Goal: Navigation & Orientation: Go to known website

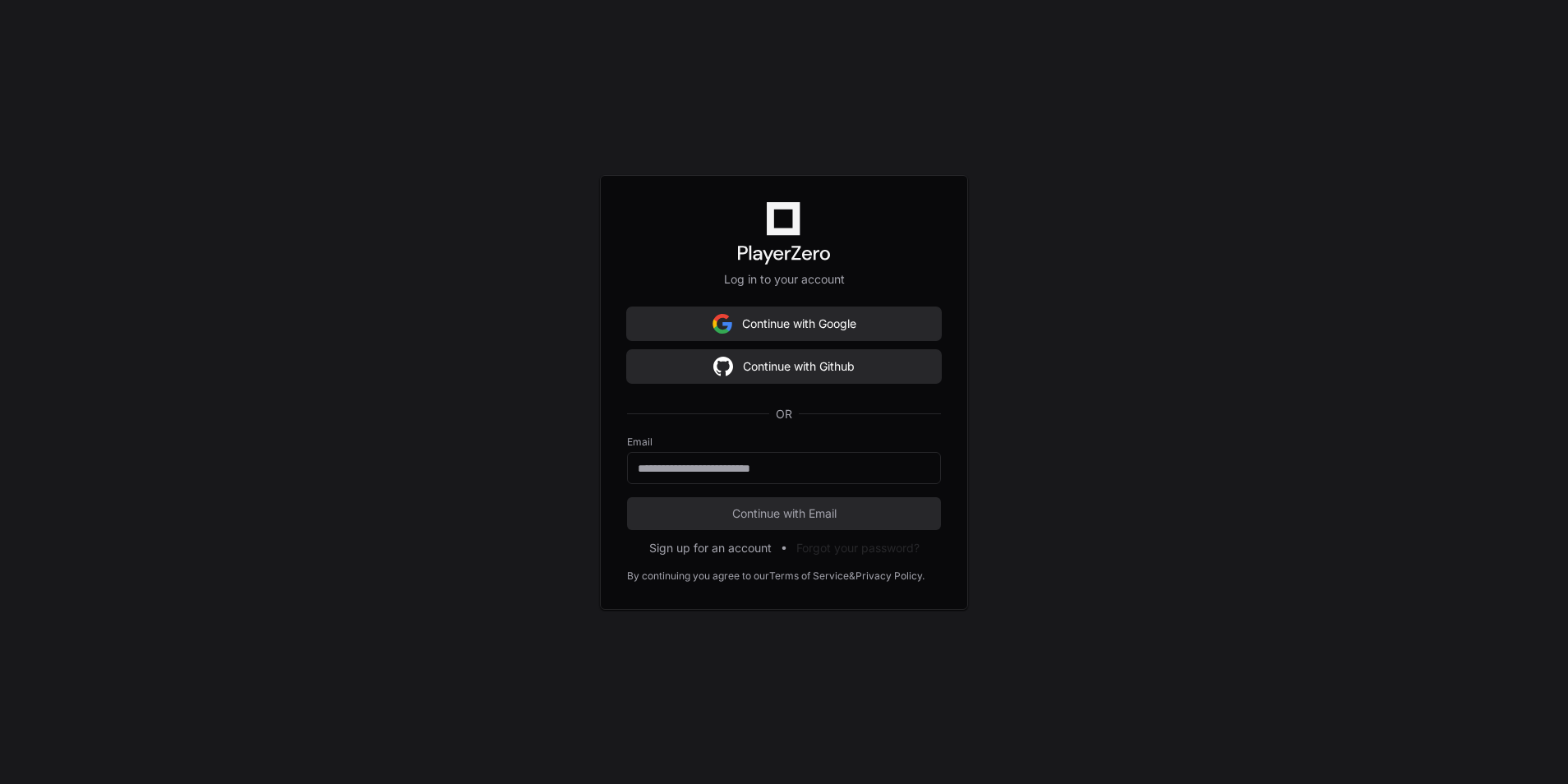
scroll to position [9313, 0]
